Goal: Information Seeking & Learning: Learn about a topic

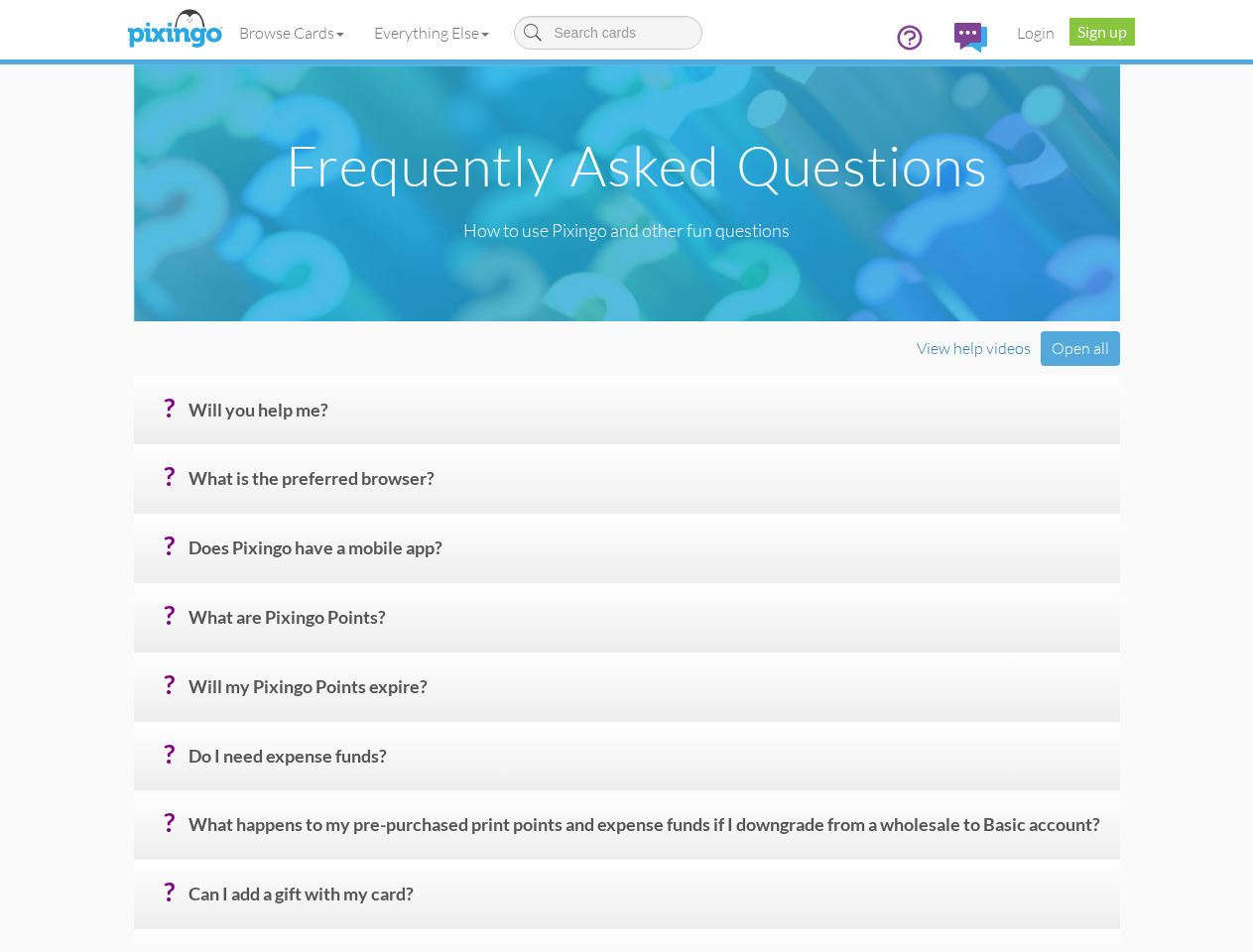
click at [626, 436] on h4 "? Will you help me?" at bounding box center [646, 418] width 916 height 35
click at [224, 33] on link "Browse Cards" at bounding box center [291, 33] width 135 height 50
click at [359, 33] on link "Everything Else" at bounding box center [431, 33] width 145 height 50
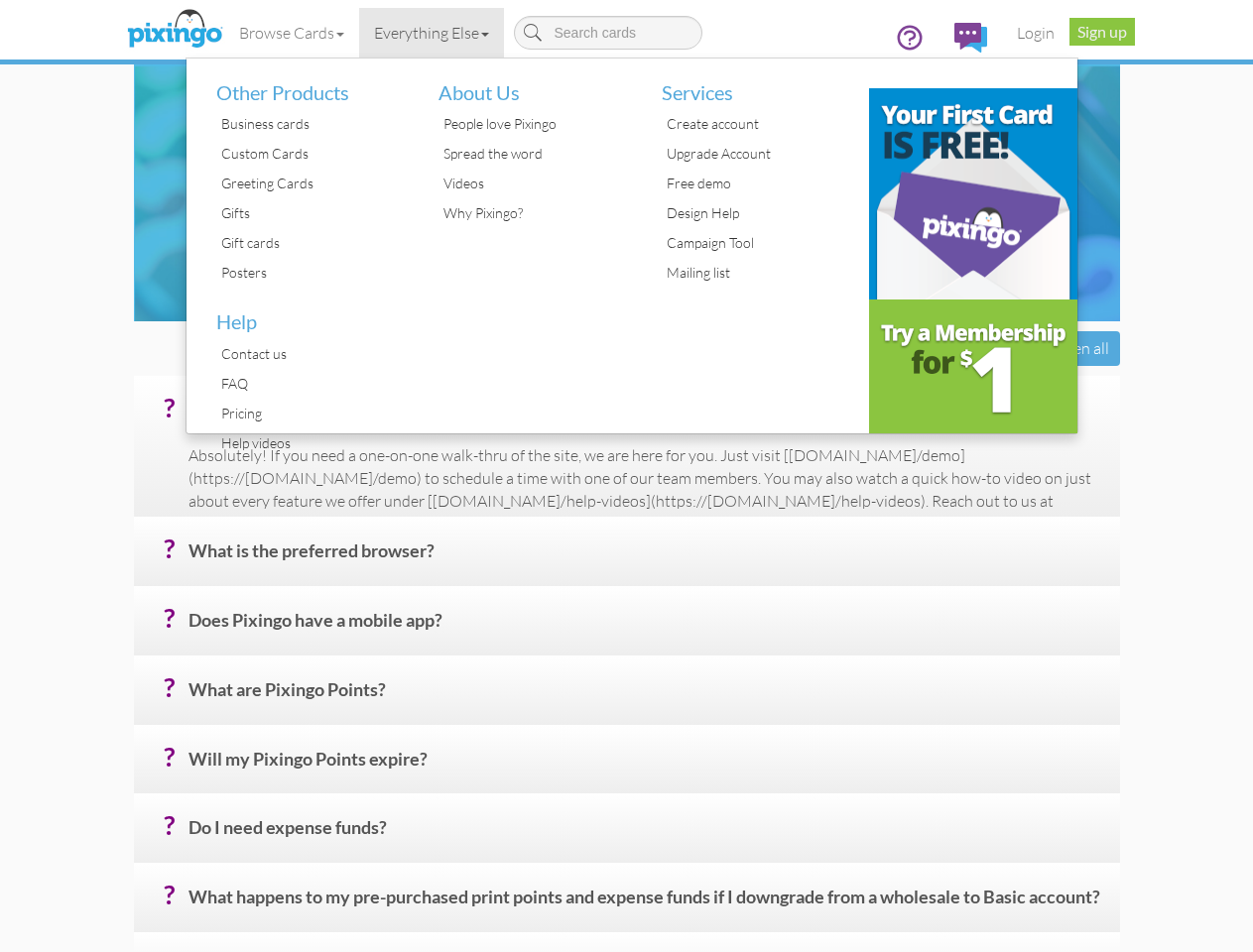
click at [1120, 366] on div "Open all" at bounding box center [1080, 349] width 79 height 35
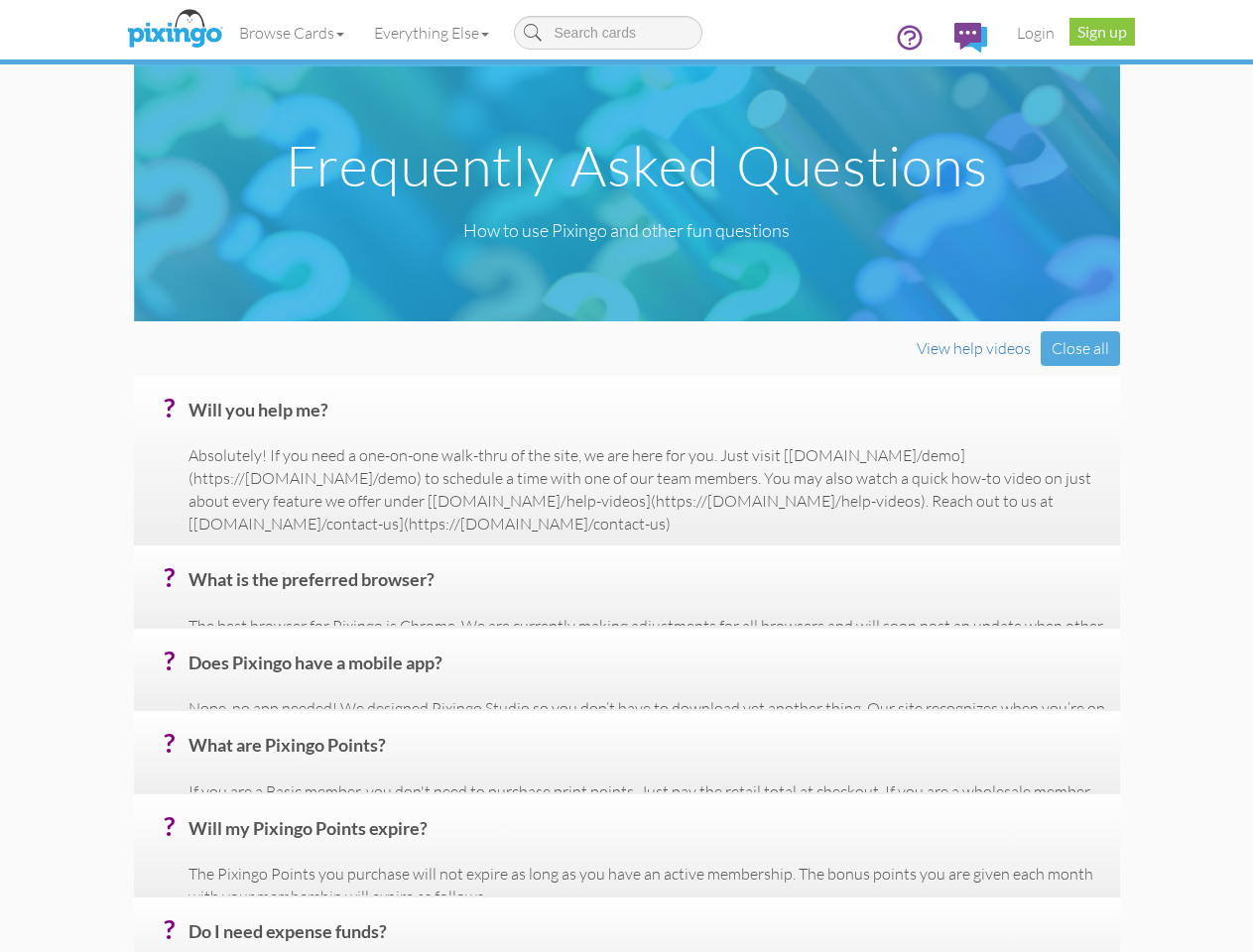
click at [645, 436] on h4 "? Will you help me?" at bounding box center [646, 418] width 916 height 35
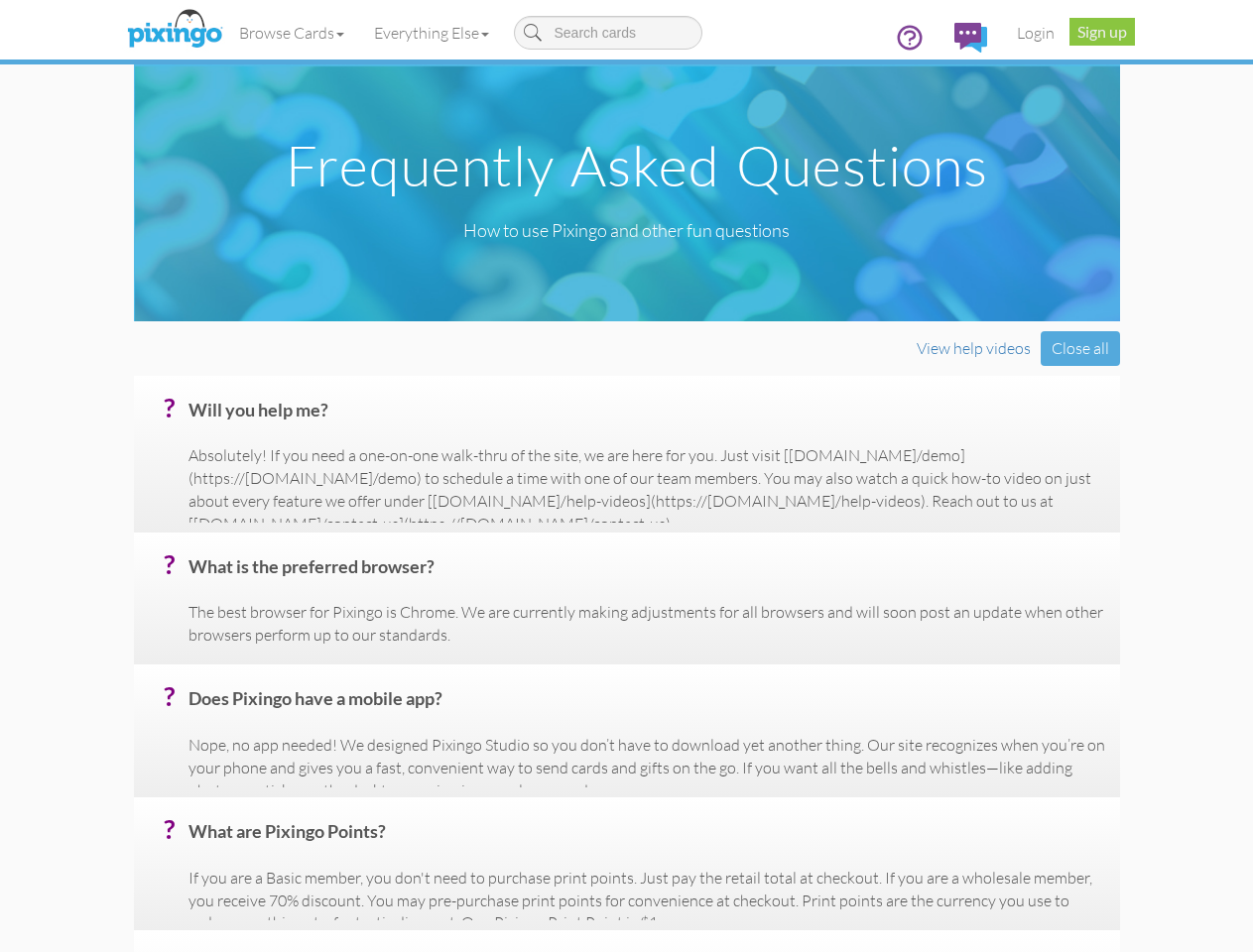
click at [645, 534] on p "Absolutely! If you need a one-on-one walk-thru of the site, we are here for you…" at bounding box center [646, 489] width 916 height 90
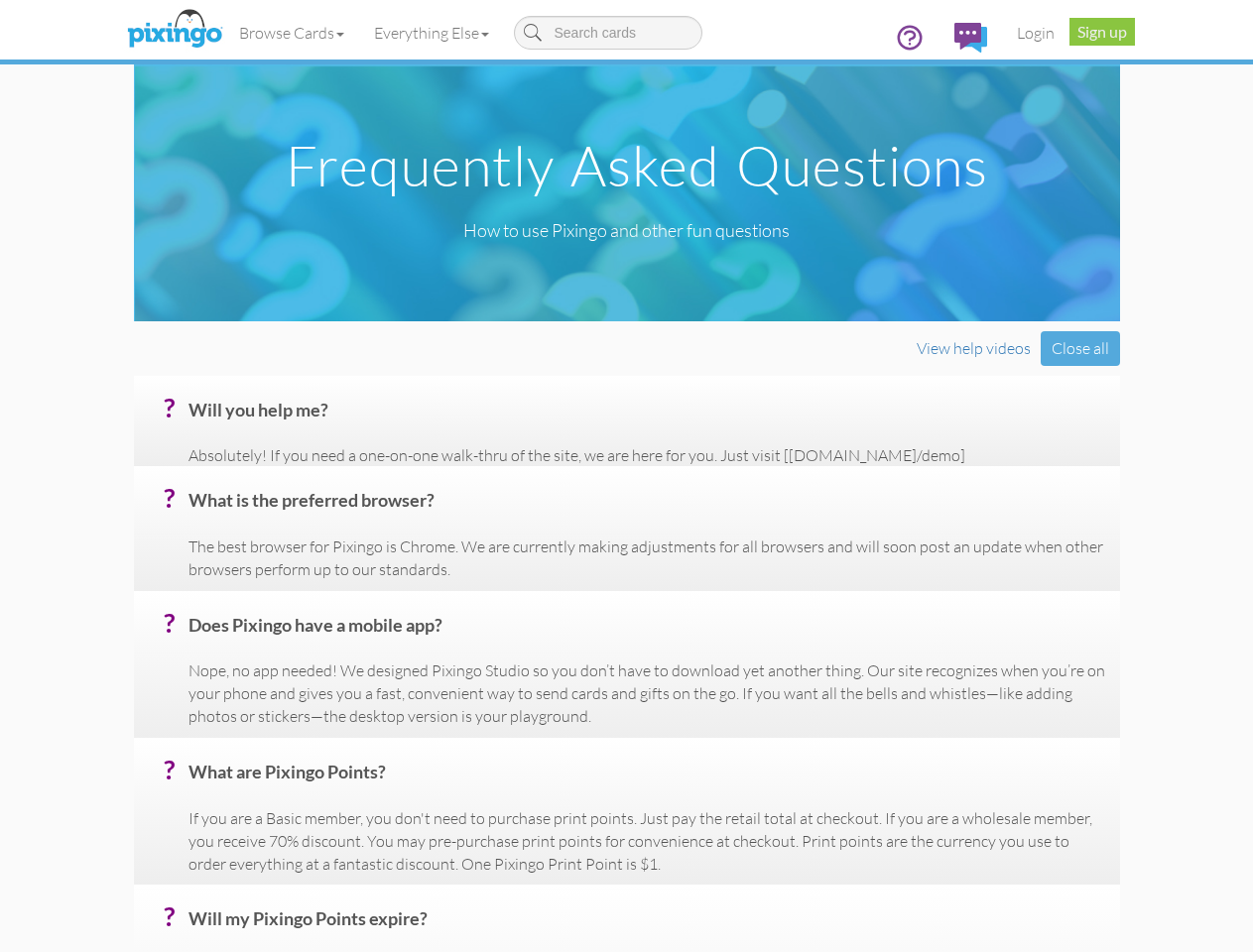
click at [645, 581] on p "The best browser for Pixingo is Chrome. We are currently making adjustments for…" at bounding box center [646, 558] width 916 height 46
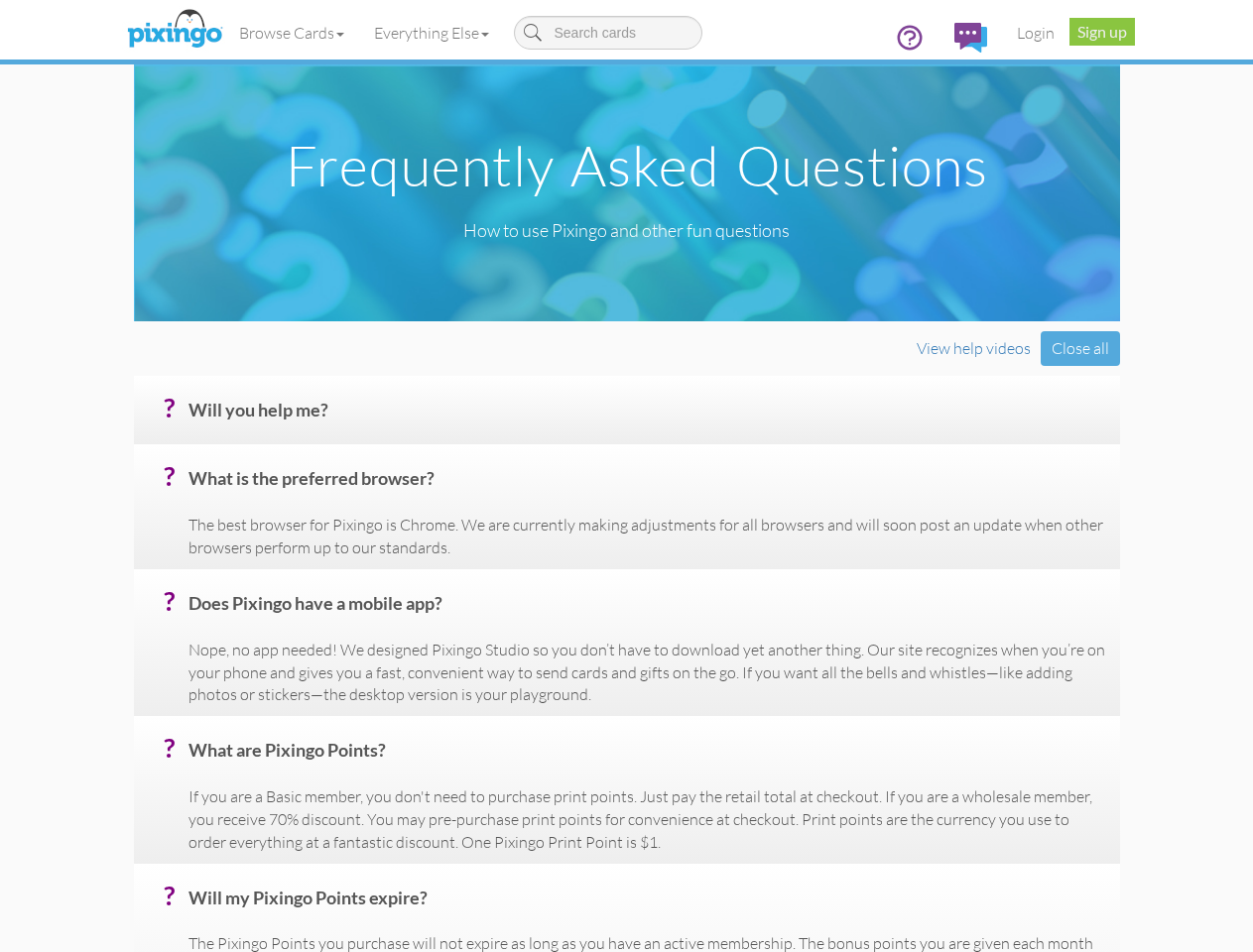
click at [645, 629] on h4 "? Does Pixingo have a mobile app?" at bounding box center [646, 611] width 916 height 35
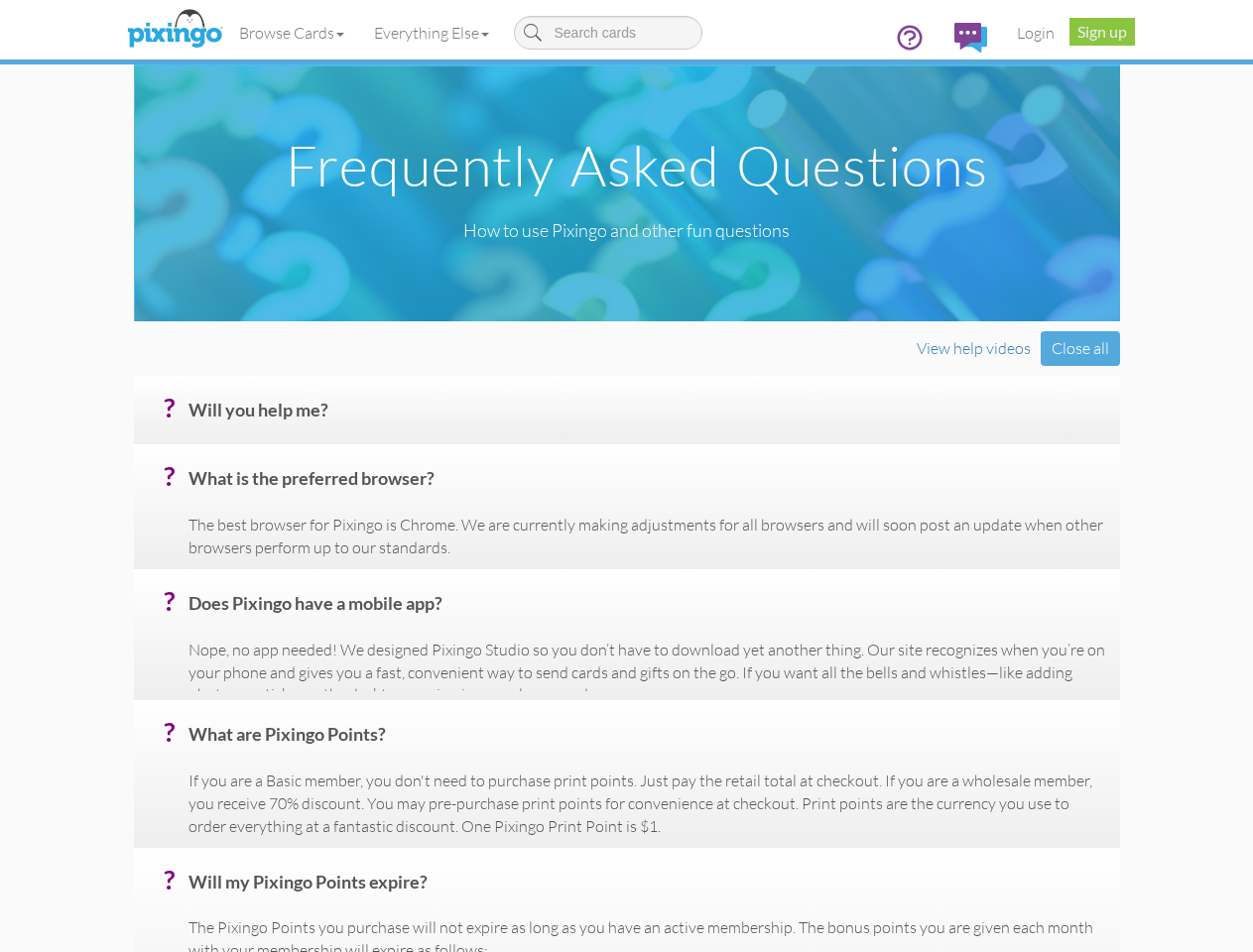
click at [645, 700] on div "? Does Pixingo have a mobile app? Nope, no app needed! We designed Pixingo Stud…" at bounding box center [626, 634] width 986 height 131
click at [645, 825] on div "? What are Pixingo Points? If you are a Basic member, you don't need to purchas…" at bounding box center [626, 773] width 986 height 147
